Goal: Find specific page/section: Find specific page/section

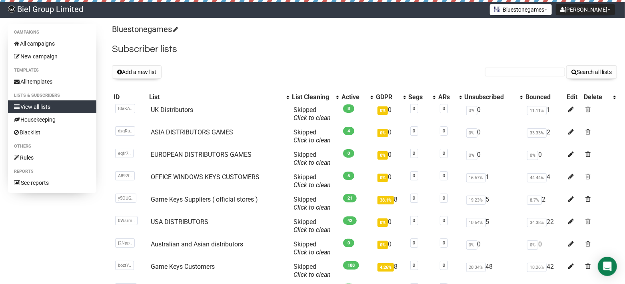
click at [503, 76] on form "Search all lists" at bounding box center [551, 72] width 132 height 14
click at [505, 74] on input "text" at bounding box center [525, 72] width 80 height 9
type input "[PERSON_NAME].[PERSON_NAME]"
click at [566, 65] on button "Search all lists" at bounding box center [591, 72] width 51 height 14
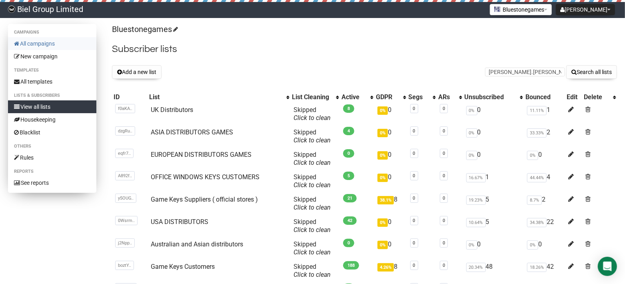
click at [36, 43] on link "All campaigns" at bounding box center [52, 43] width 88 height 13
